Goal: Navigation & Orientation: Find specific page/section

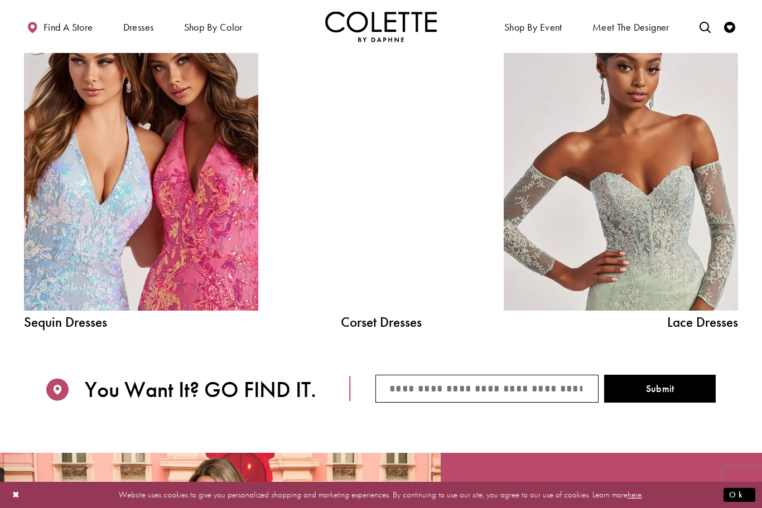
scroll to position [1178, 0]
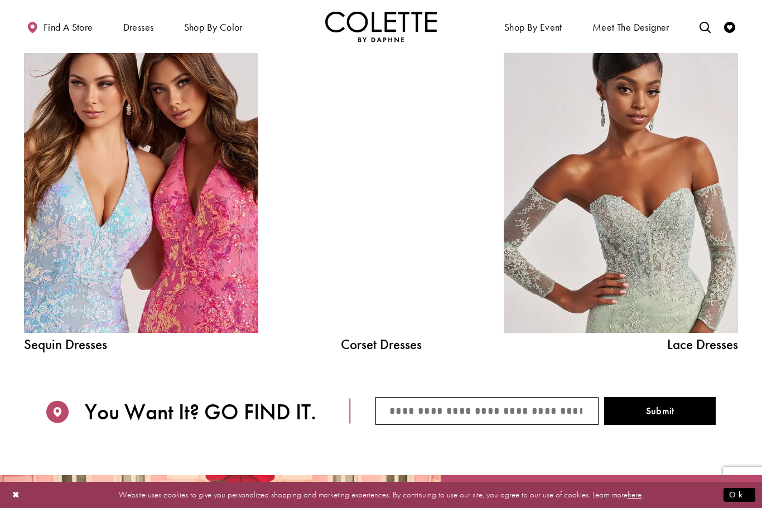
click at [654, 268] on link "Lace Dress Spring 2025 collection Related Link" at bounding box center [621, 185] width 234 height 296
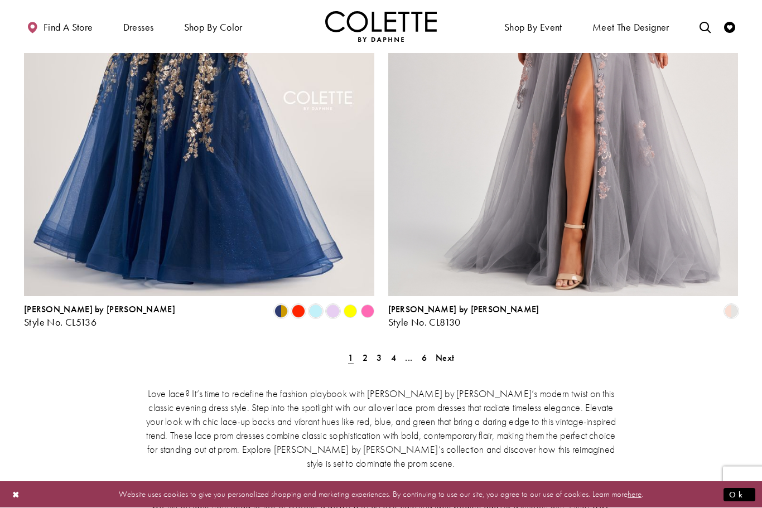
scroll to position [1992, 0]
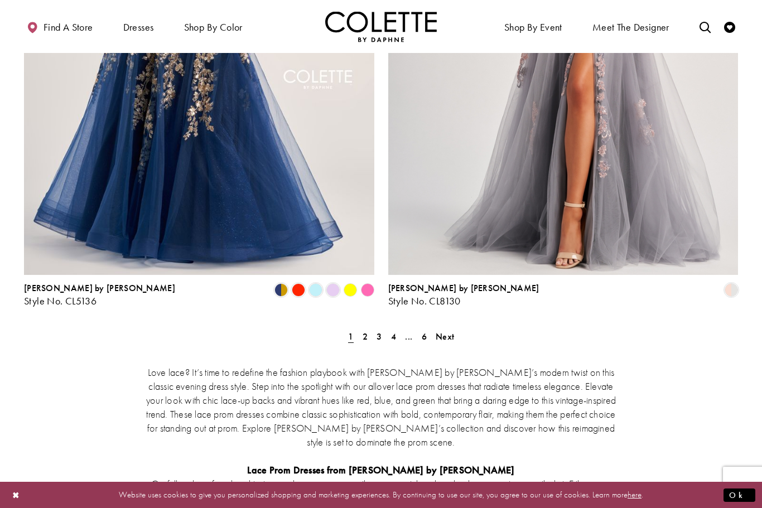
click at [361, 328] on link "2" at bounding box center [365, 336] width 12 height 16
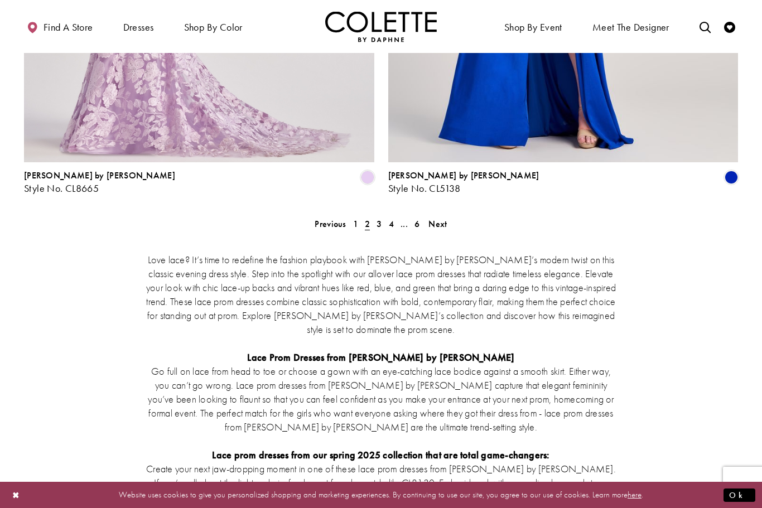
scroll to position [2105, 0]
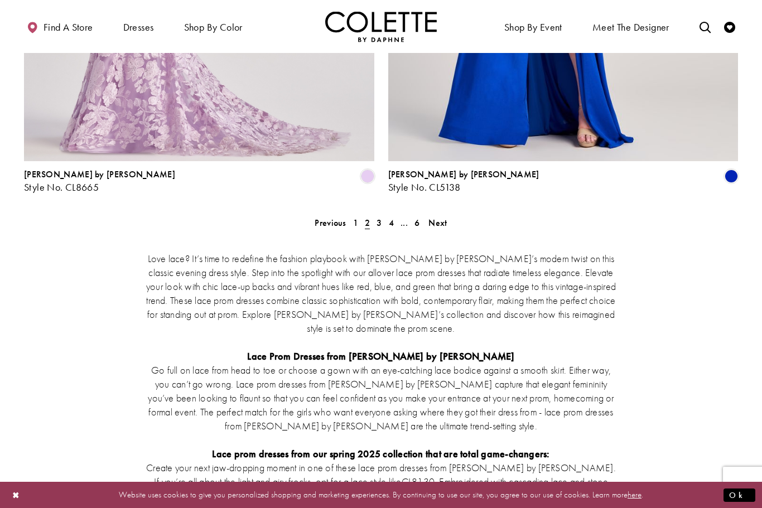
click at [381, 217] on span "3" at bounding box center [378, 223] width 5 height 12
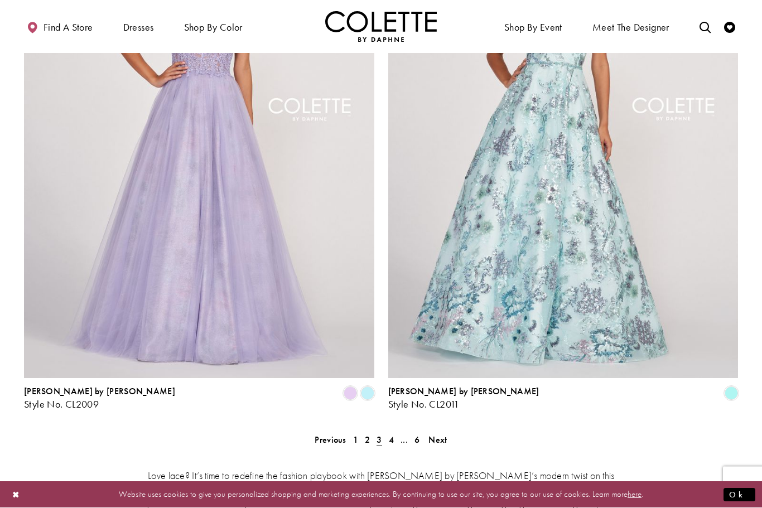
scroll to position [1895, 0]
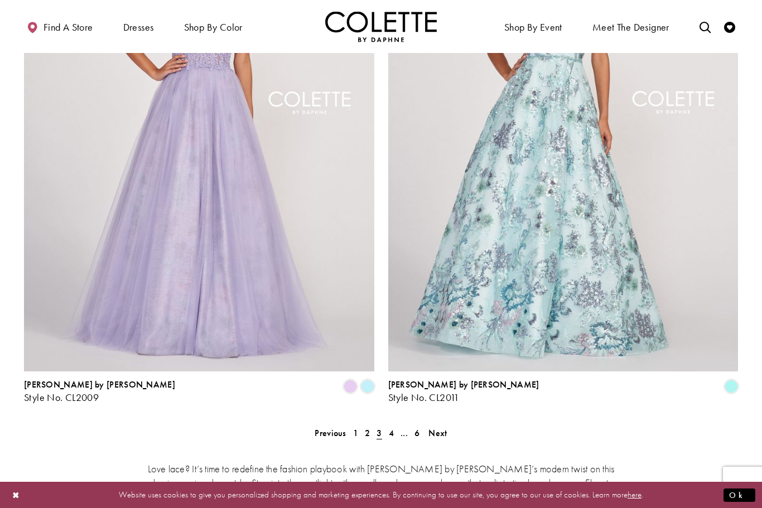
click at [391, 427] on span "4" at bounding box center [391, 433] width 5 height 12
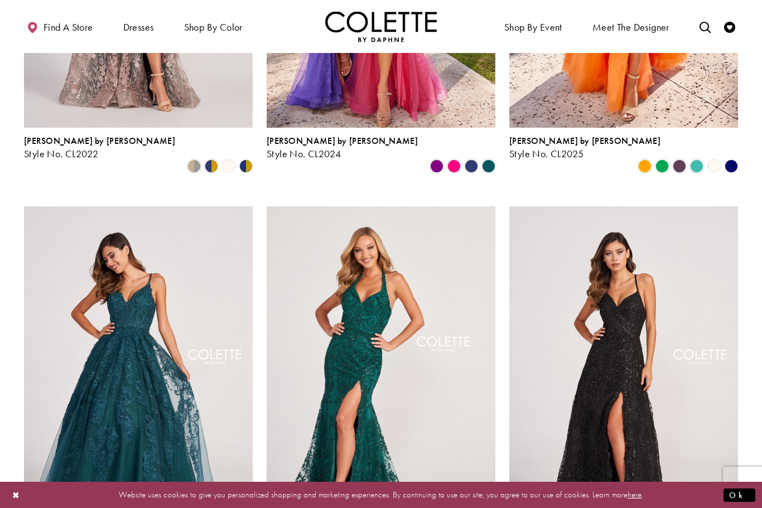
scroll to position [1139, 0]
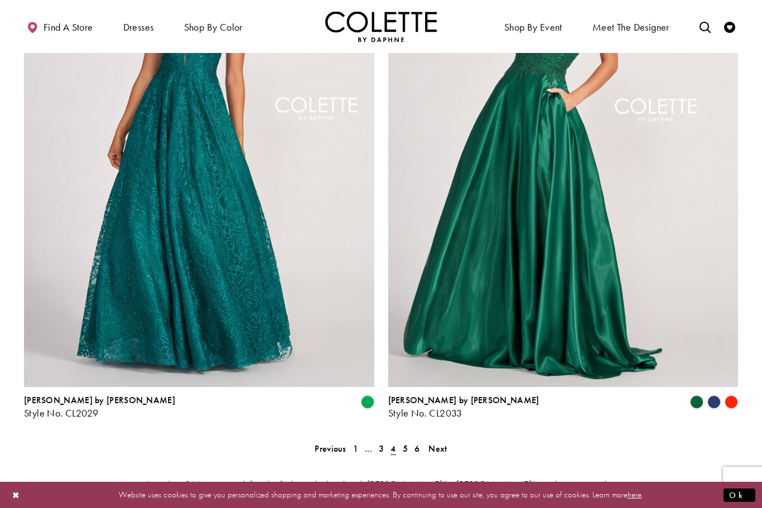
click at [405, 443] on span "5" at bounding box center [405, 449] width 5 height 12
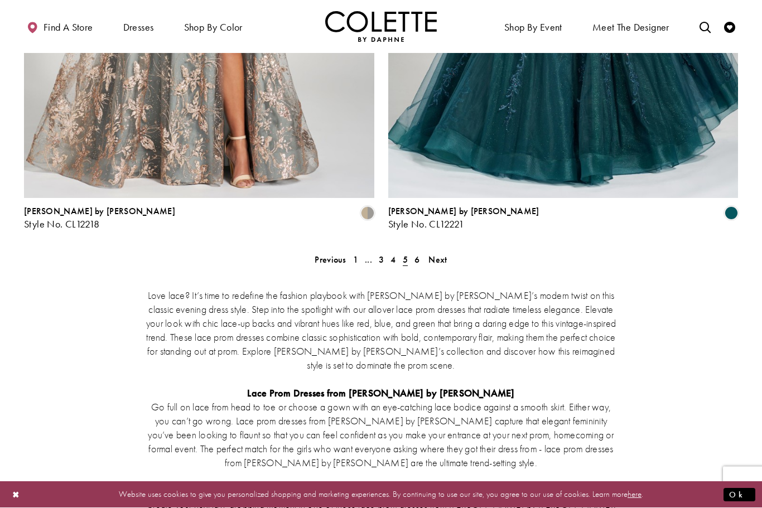
scroll to position [2071, 0]
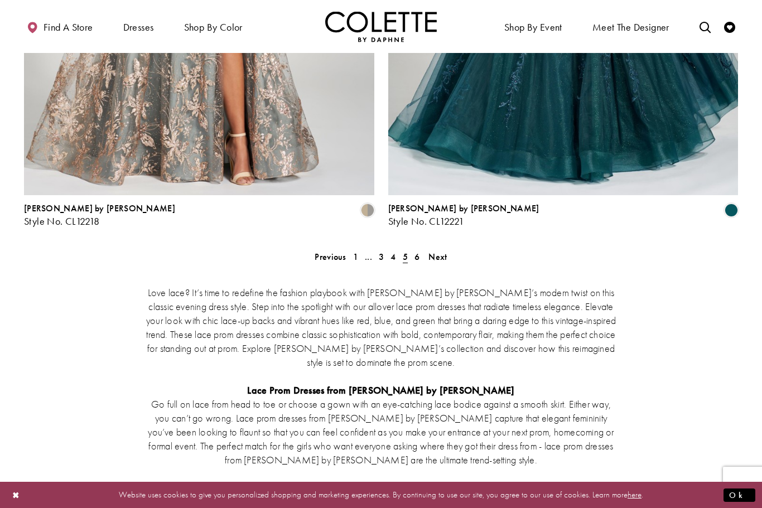
click at [420, 249] on link "6" at bounding box center [417, 257] width 12 height 16
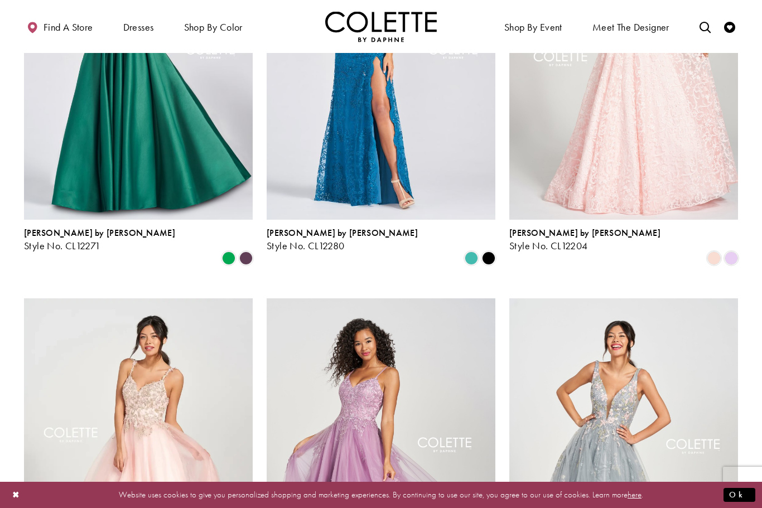
scroll to position [60, 0]
